Goal: Transaction & Acquisition: Purchase product/service

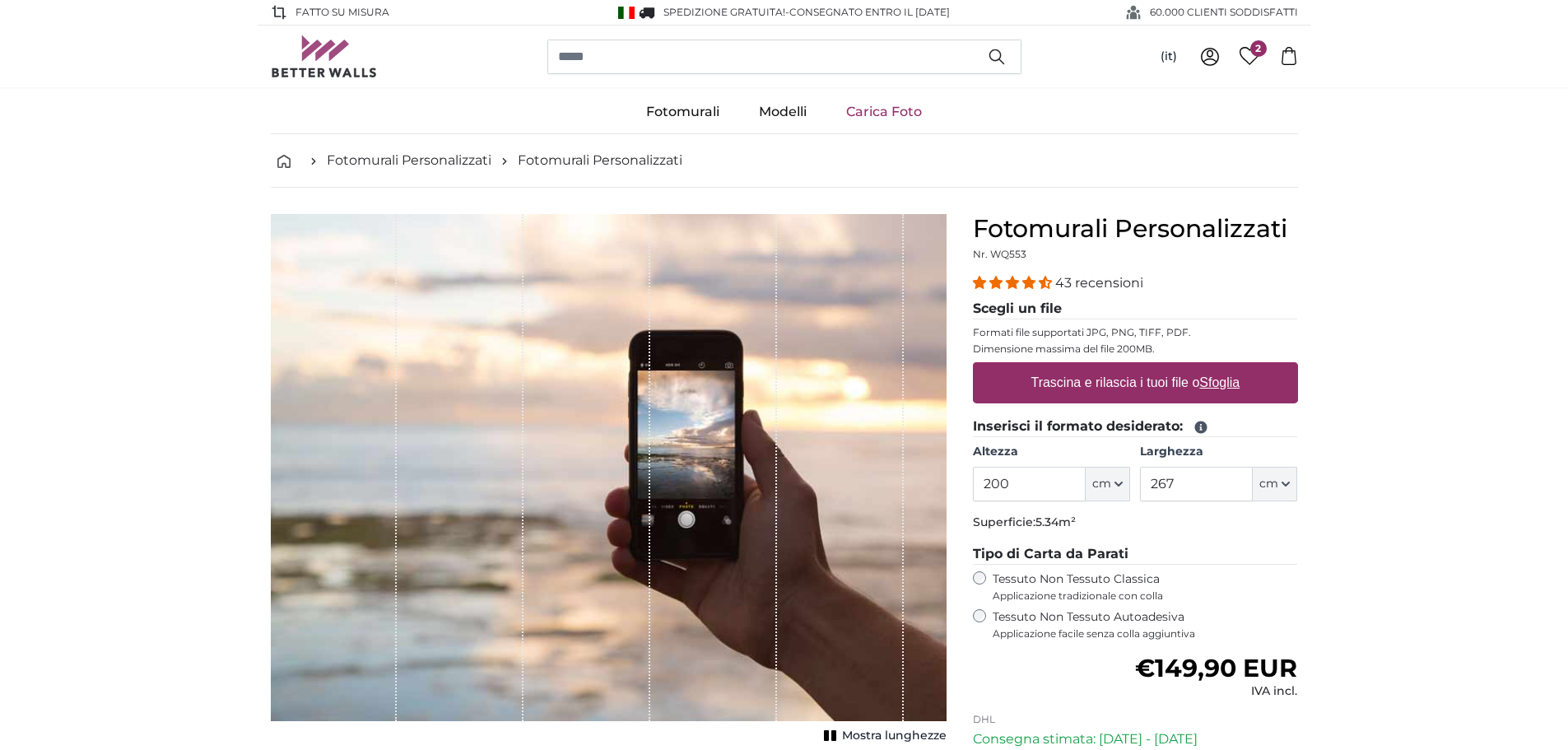
click at [1217, 380] on u "Sfoglia" at bounding box center [1219, 382] width 40 height 14
click at [1217, 368] on input "Trascina e rilascia i tuoi file o Sfoglia" at bounding box center [1136, 365] width 325 height 5
type input "**********"
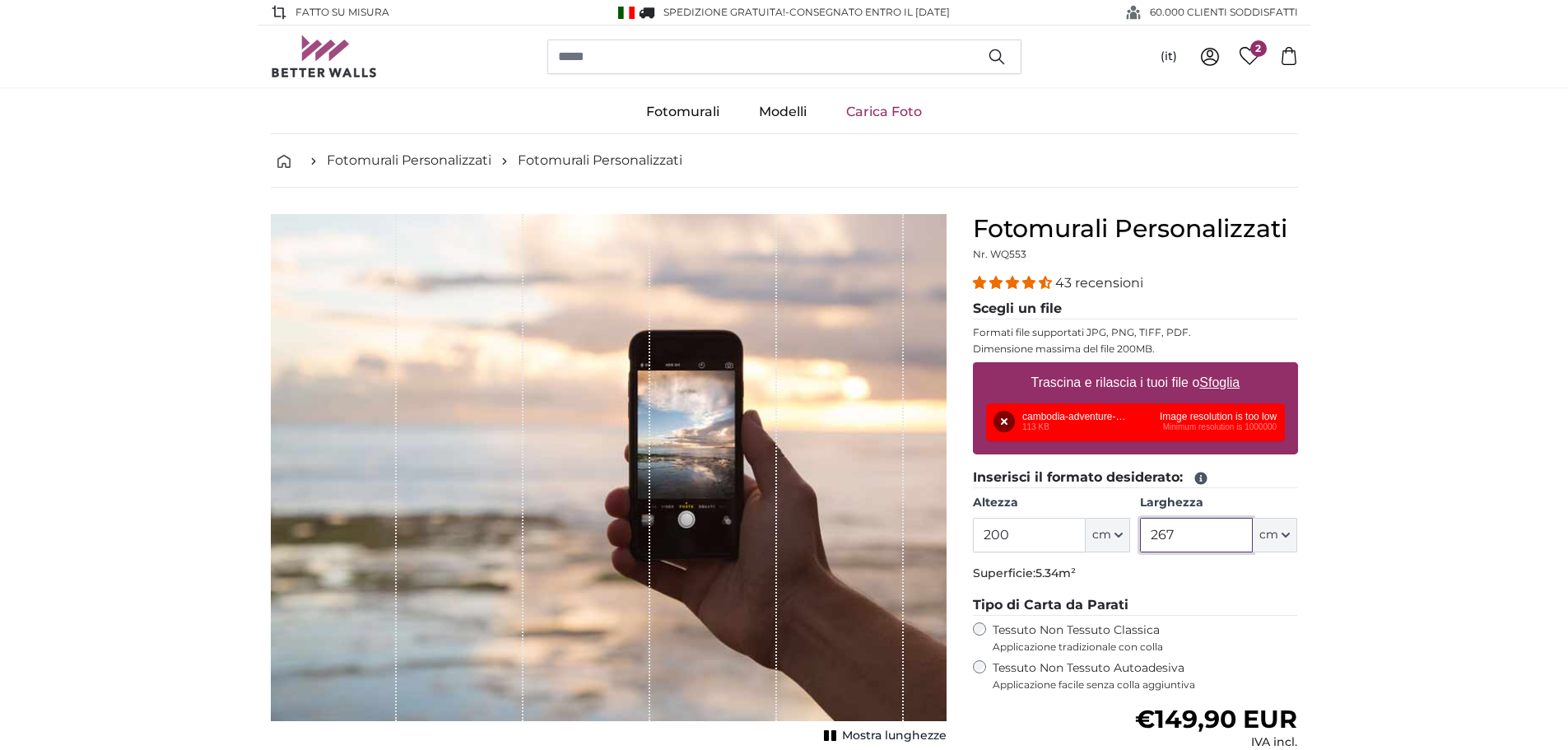
drag, startPoint x: 1180, startPoint y: 535, endPoint x: 1140, endPoint y: 535, distance: 40.0
click at [1140, 535] on input "267" at bounding box center [1196, 535] width 113 height 35
type input "400"
drag, startPoint x: 1014, startPoint y: 537, endPoint x: 984, endPoint y: 533, distance: 30.3
click at [984, 533] on input "200" at bounding box center [1029, 535] width 113 height 35
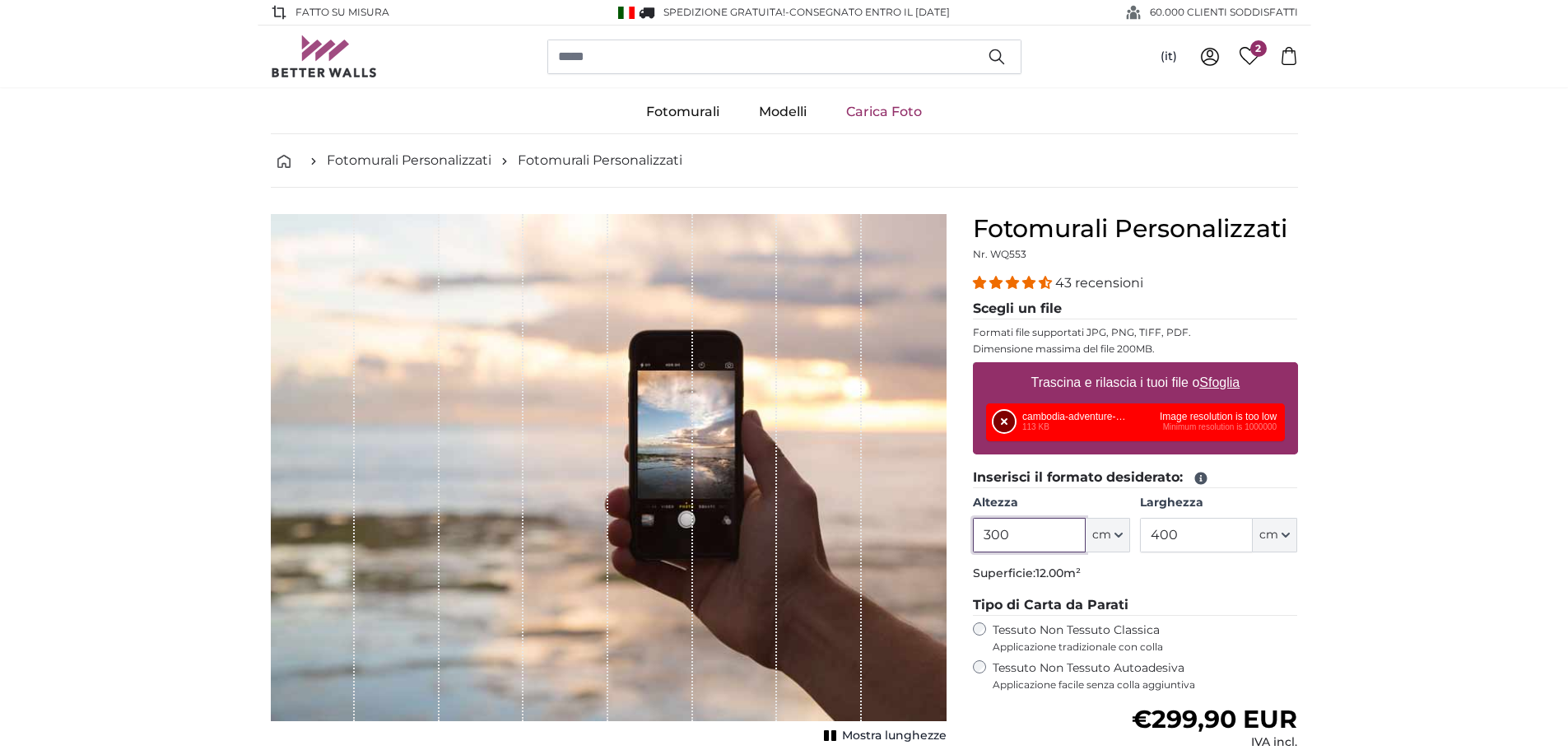
type input "300"
click at [999, 420] on button "Rimuovi" at bounding box center [1004, 421] width 21 height 21
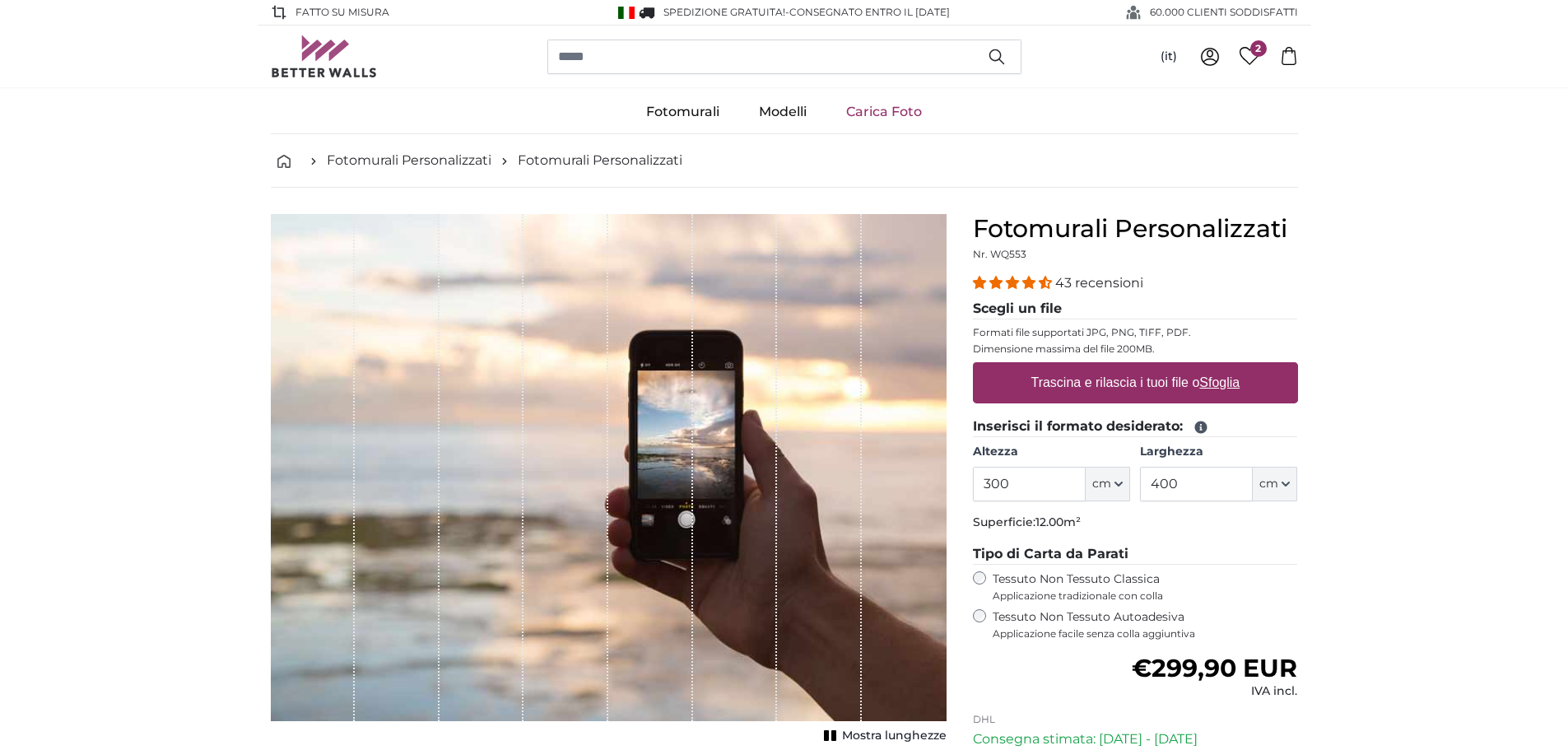
click at [1206, 379] on u "Sfoglia" at bounding box center [1219, 382] width 40 height 14
click at [1206, 368] on input "Trascina e rilascia i tuoi file o Sfoglia" at bounding box center [1136, 365] width 325 height 5
type input "**********"
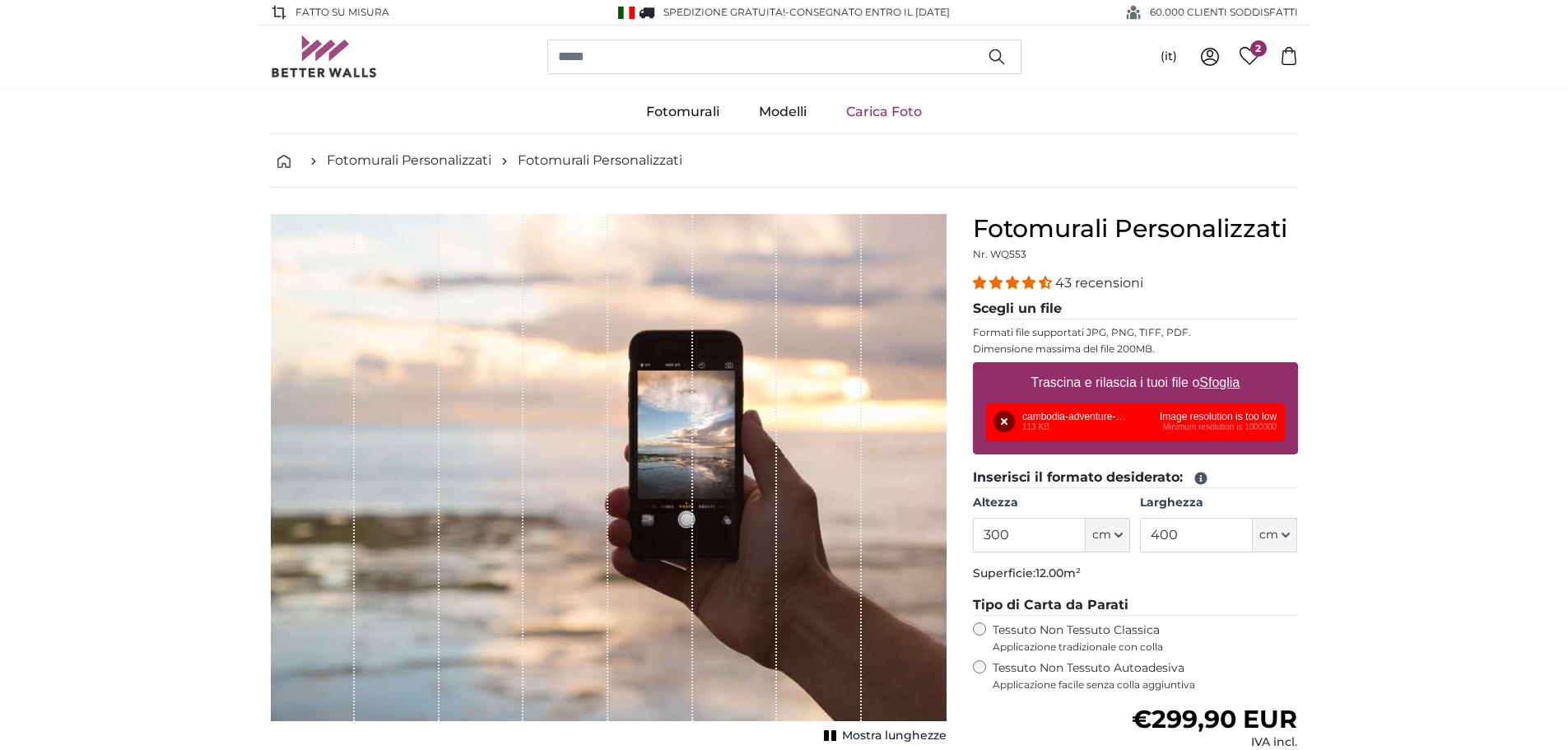
click at [1309, 354] on div "Fotomurali Personalizzati Nr. WQ553 43 recensioni Scegli un file Formati file s…" at bounding box center [1135, 594] width 351 height 760
